Goal: Task Accomplishment & Management: Complete application form

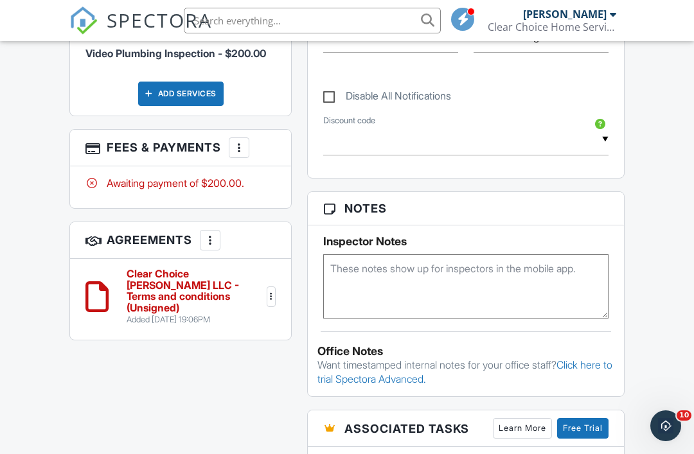
scroll to position [711, 0]
click at [236, 142] on div at bounding box center [239, 148] width 13 height 13
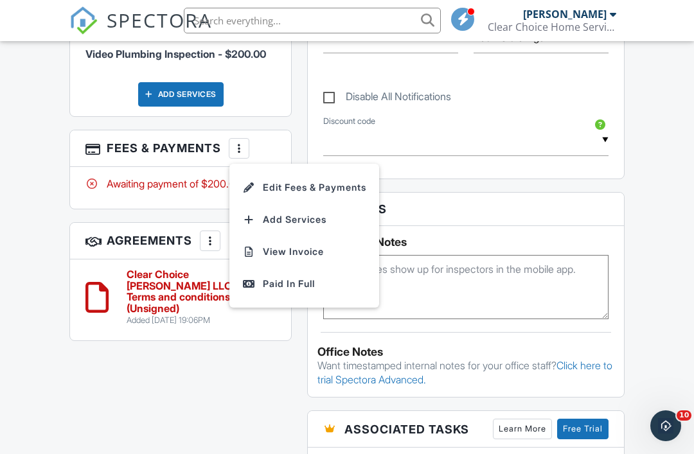
click at [308, 276] on div "Paid In Full" at bounding box center [304, 283] width 124 height 15
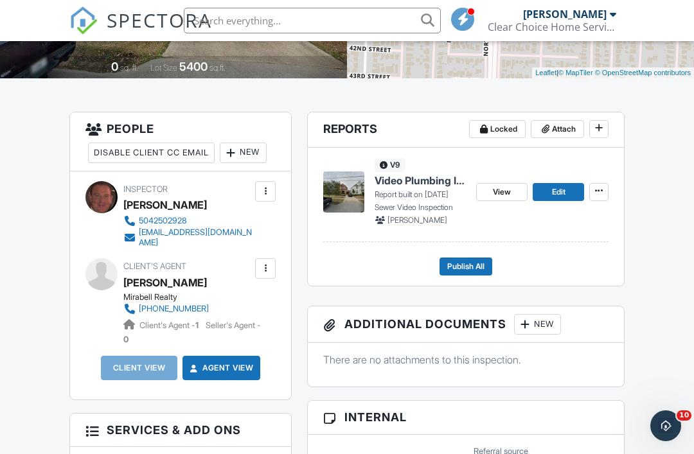
click at [255, 152] on div "New" at bounding box center [243, 153] width 47 height 21
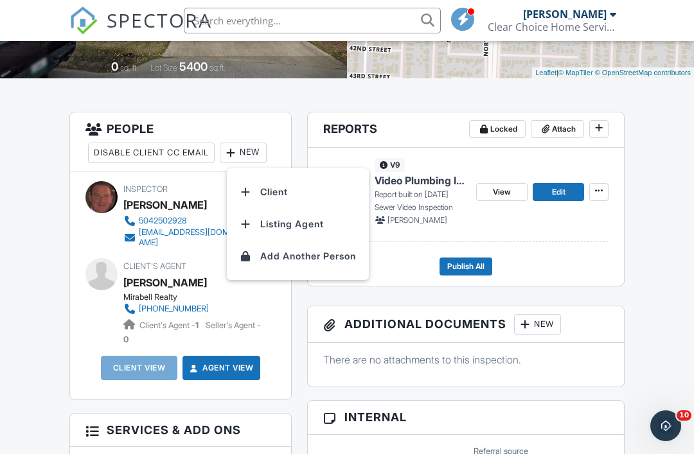
click at [296, 191] on li "Client" at bounding box center [298, 192] width 127 height 32
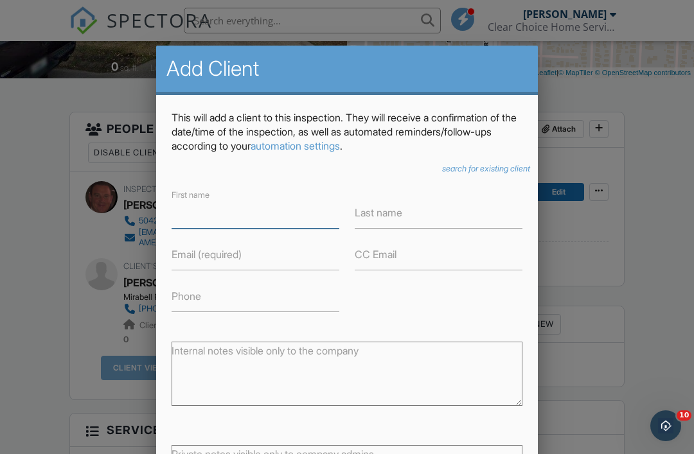
click at [243, 216] on input "First name" at bounding box center [256, 212] width 168 height 31
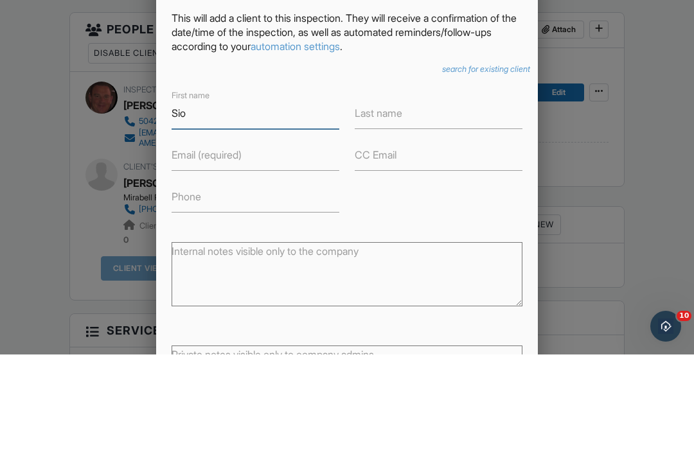
type input "Sio"
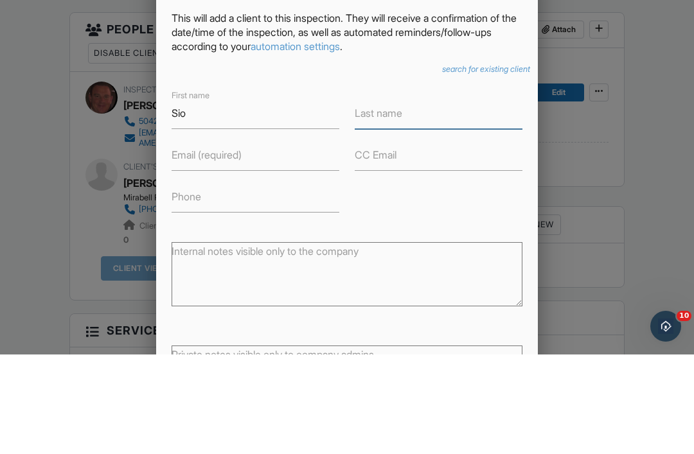
click at [411, 197] on input "Last name" at bounding box center [439, 212] width 168 height 31
type input "[PERSON_NAME]"
click at [233, 247] on label "Email (required)" at bounding box center [207, 254] width 70 height 14
click at [233, 239] on input "Email (required)" at bounding box center [256, 254] width 168 height 31
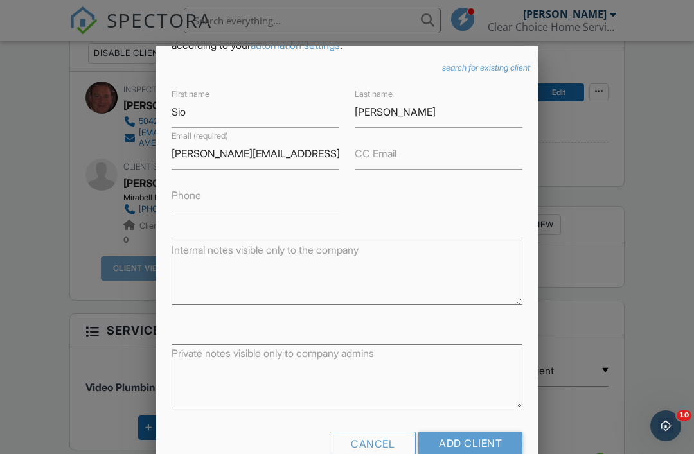
scroll to position [100, 0]
type input "Siobhan.rausch@gmail.com"
click at [476, 445] on input "Add Client" at bounding box center [470, 444] width 104 height 23
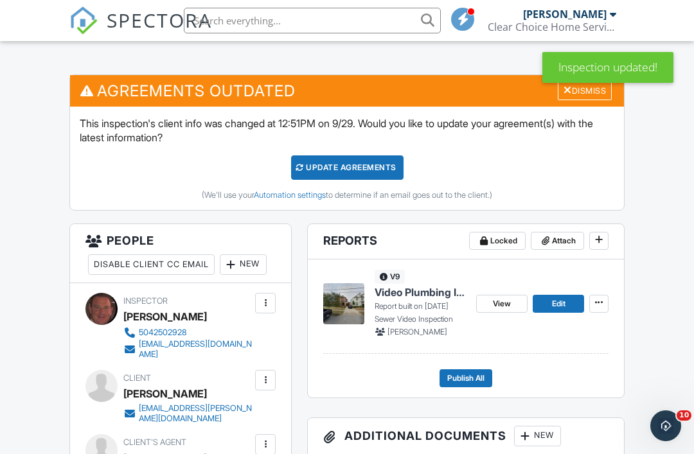
click at [367, 165] on div "Update Agreements" at bounding box center [347, 168] width 112 height 24
